Goal: Task Accomplishment & Management: Use online tool/utility

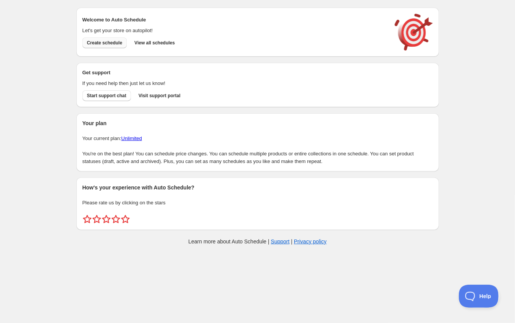
click at [116, 43] on span "Create schedule" at bounding box center [105, 43] width 36 height 6
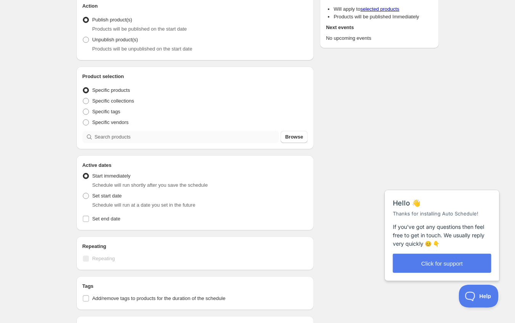
scroll to position [88, 0]
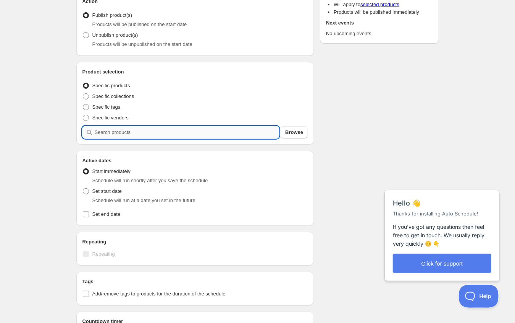
click at [223, 131] on input "search" at bounding box center [187, 132] width 185 height 12
type input "r"
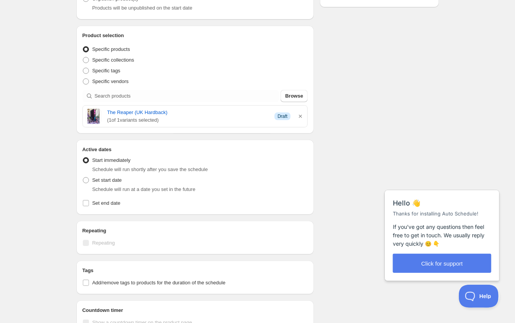
scroll to position [126, 0]
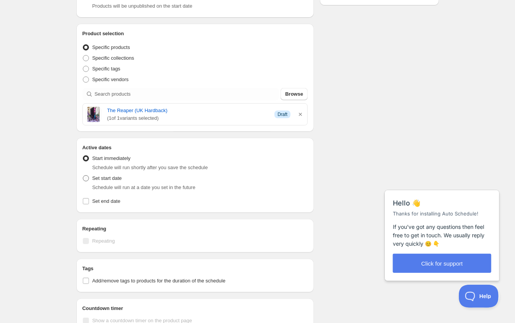
click at [88, 179] on span at bounding box center [86, 178] width 6 height 6
click at [83, 175] on input "Set start date" at bounding box center [83, 175] width 0 height 0
radio input "true"
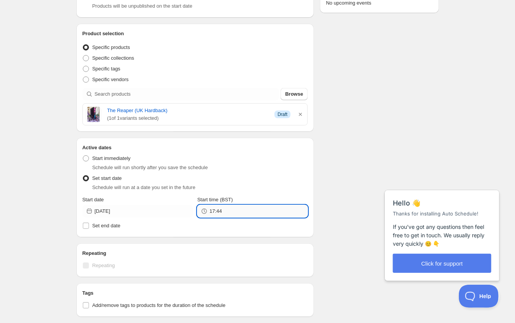
click at [233, 210] on input "17:44" at bounding box center [259, 211] width 98 height 12
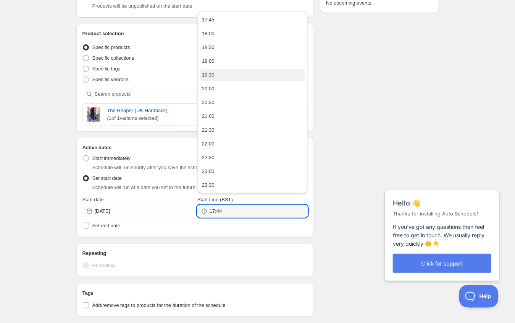
click at [225, 78] on button "19:30" at bounding box center [253, 75] width 106 height 12
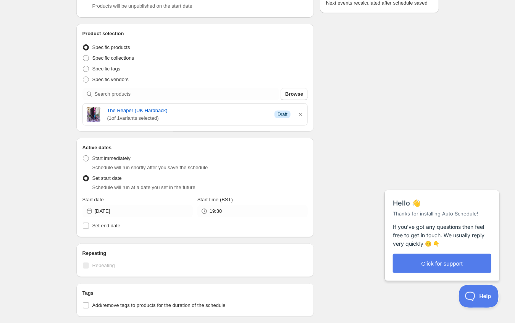
type input "19:30"
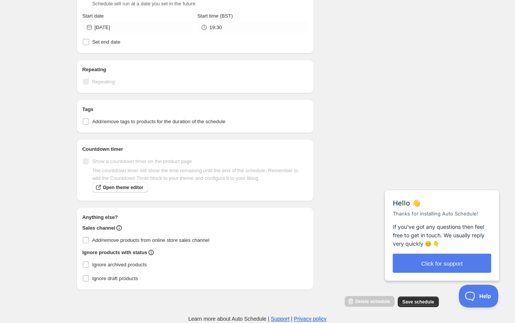
scroll to position [315, 0]
click at [417, 301] on span "Save schedule" at bounding box center [419, 301] width 32 height 6
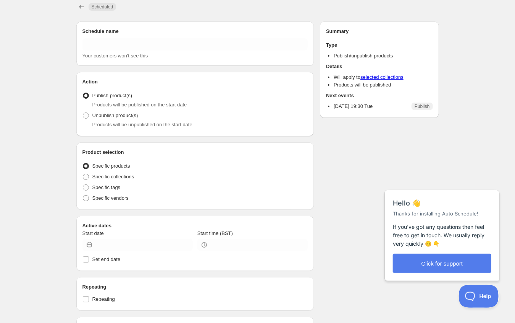
type input "New schedule Aug 12 2025 17:44"
radio input "true"
type input "2025-08-12"
type input "19:30"
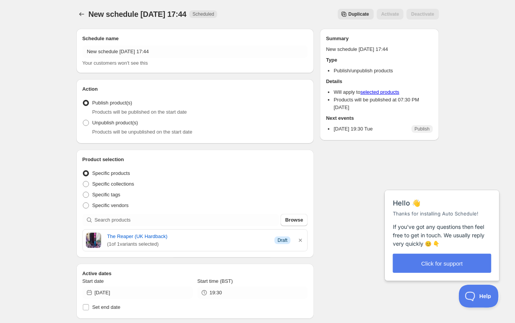
scroll to position [0, 0]
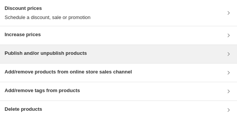
click at [81, 53] on h3 "Publish and/or unpublish products" at bounding box center [46, 54] width 82 height 8
